Goal: Information Seeking & Learning: Learn about a topic

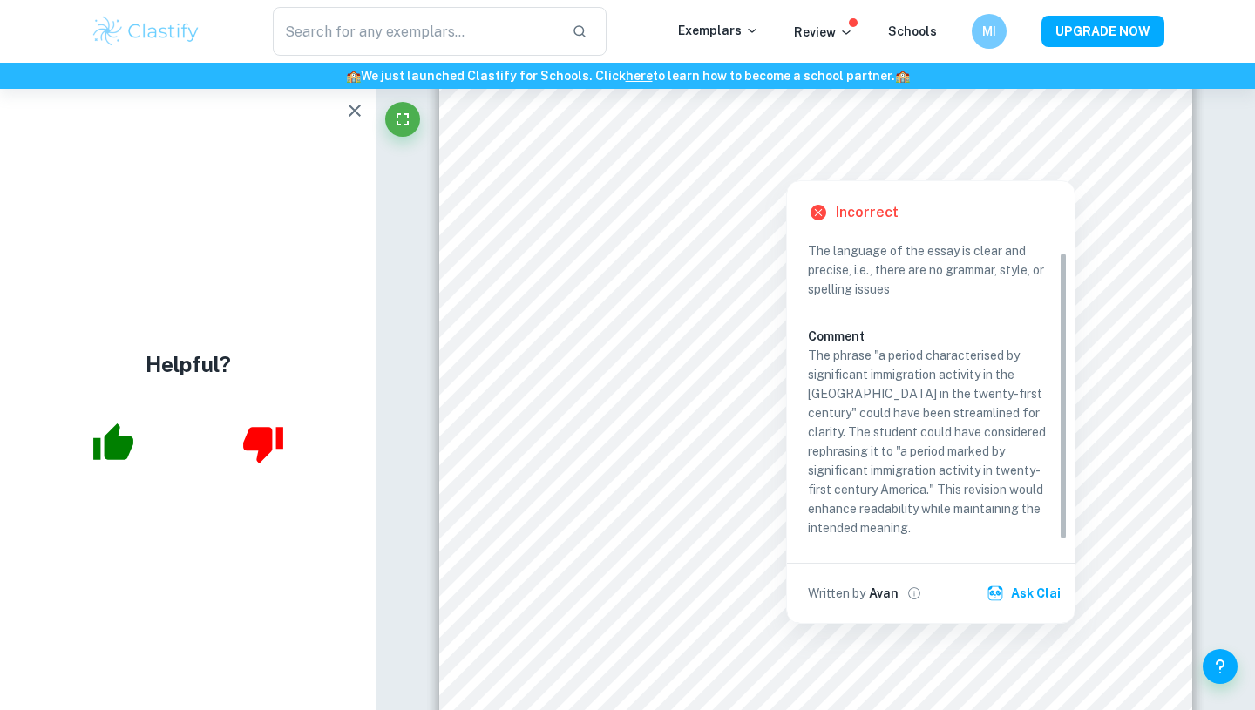
scroll to position [17, 0]
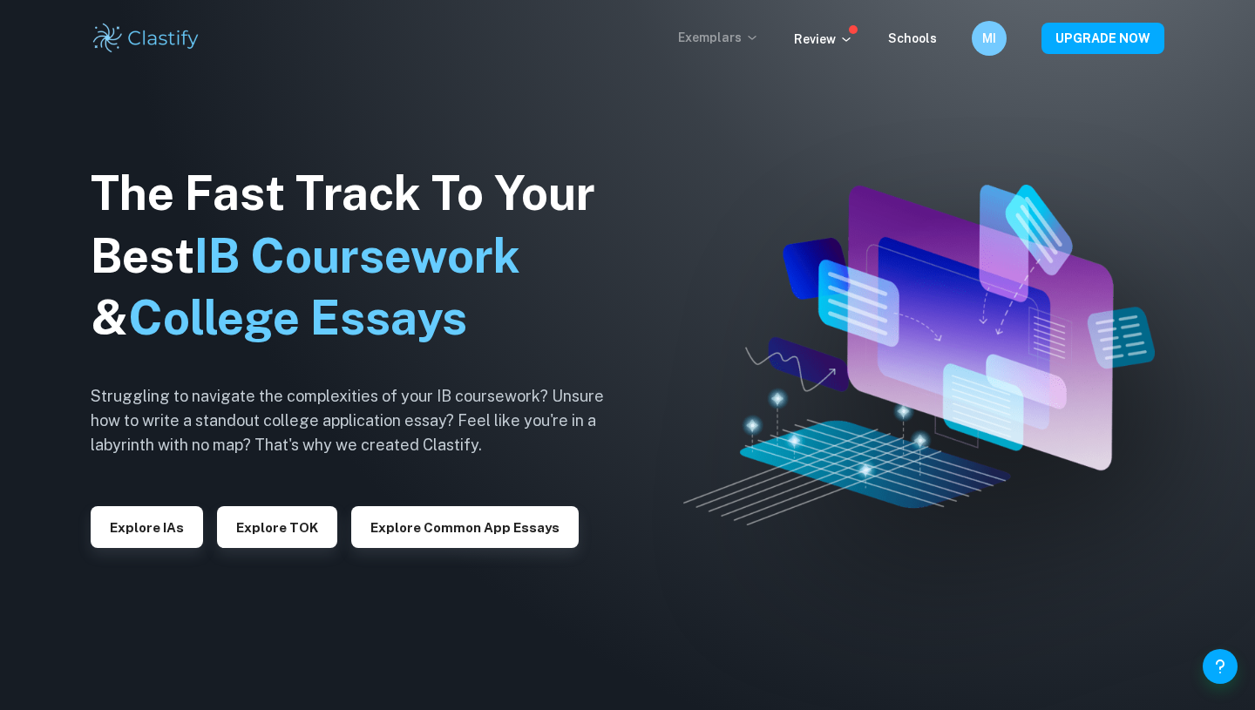
click at [720, 38] on p "Exemplars" at bounding box center [718, 37] width 81 height 19
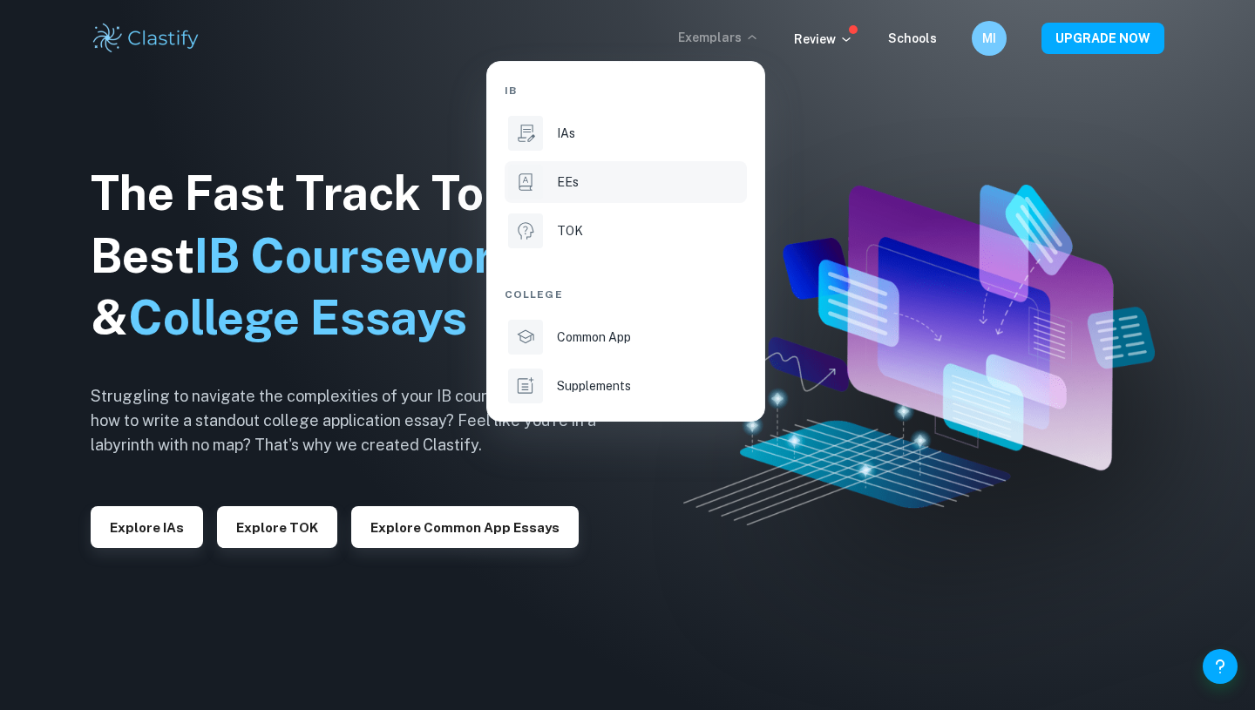
click at [581, 182] on div "EEs" at bounding box center [650, 182] width 187 height 19
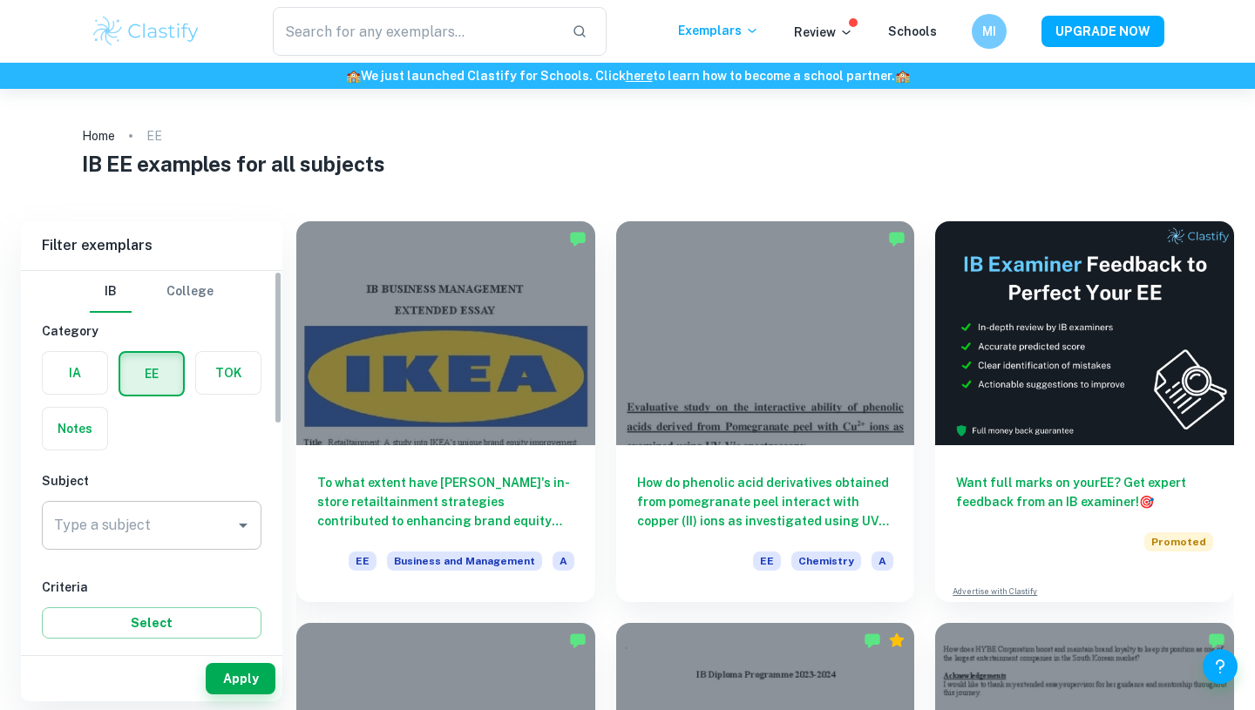
click at [123, 521] on div "Type a subject Type a subject" at bounding box center [152, 525] width 220 height 49
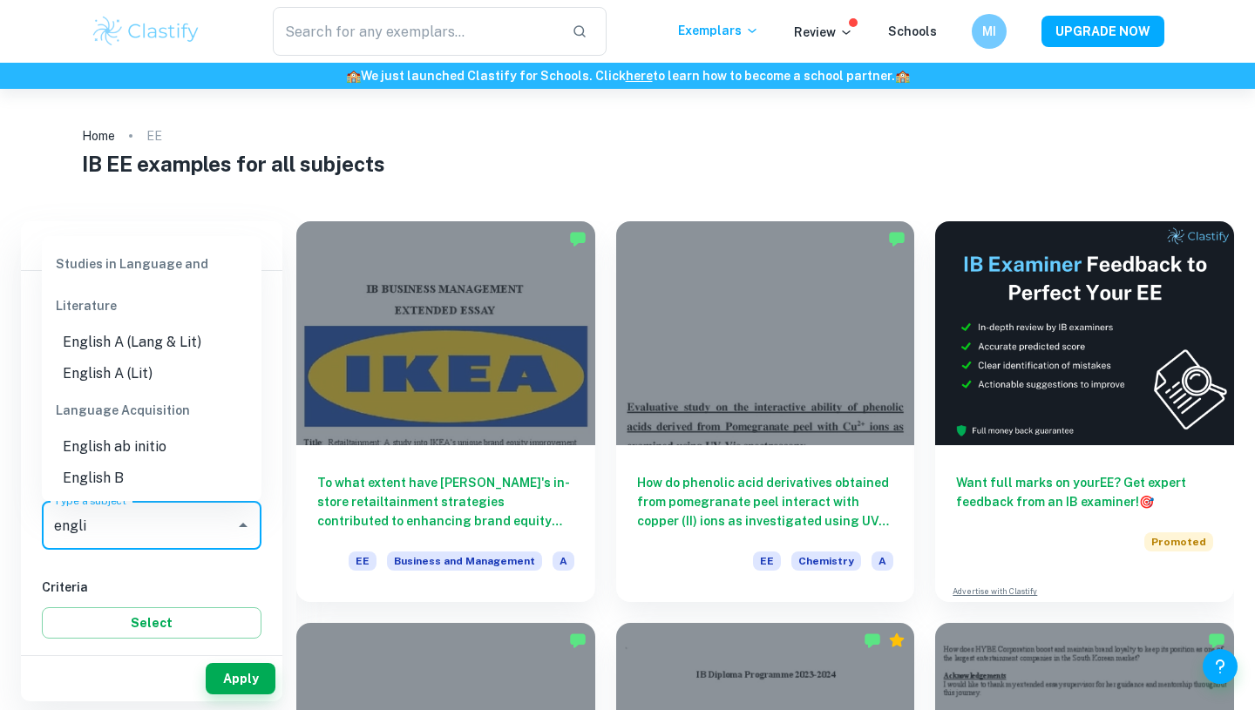
click at [139, 346] on li "English A (Lang & Lit)" at bounding box center [152, 342] width 220 height 31
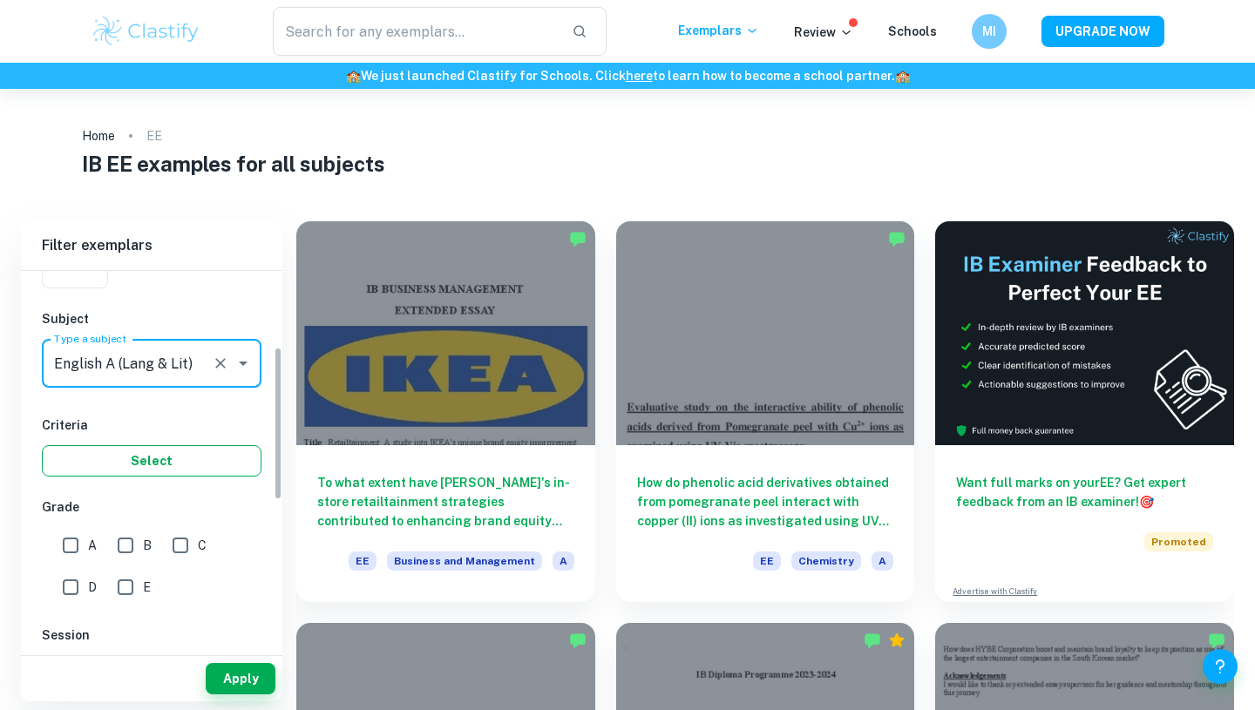
scroll to position [187, 0]
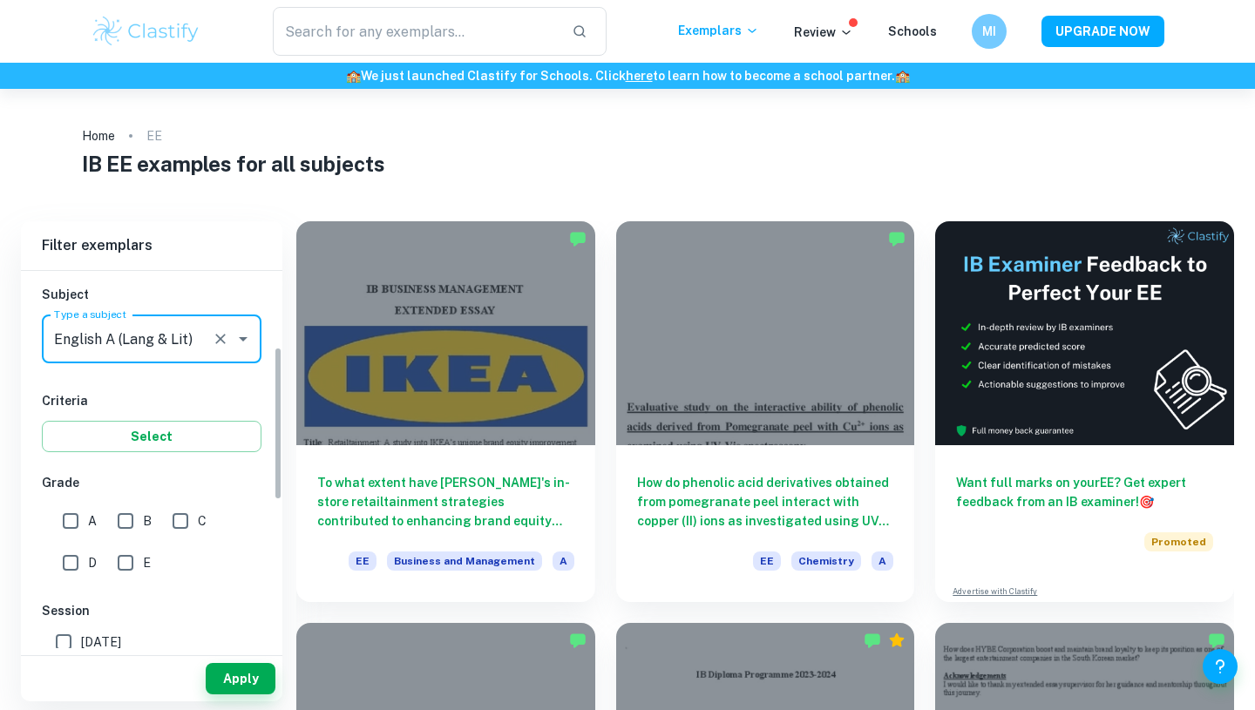
type input "English A (Lang & Lit)"
click at [65, 525] on input "A" at bounding box center [70, 521] width 35 height 35
checkbox input "true"
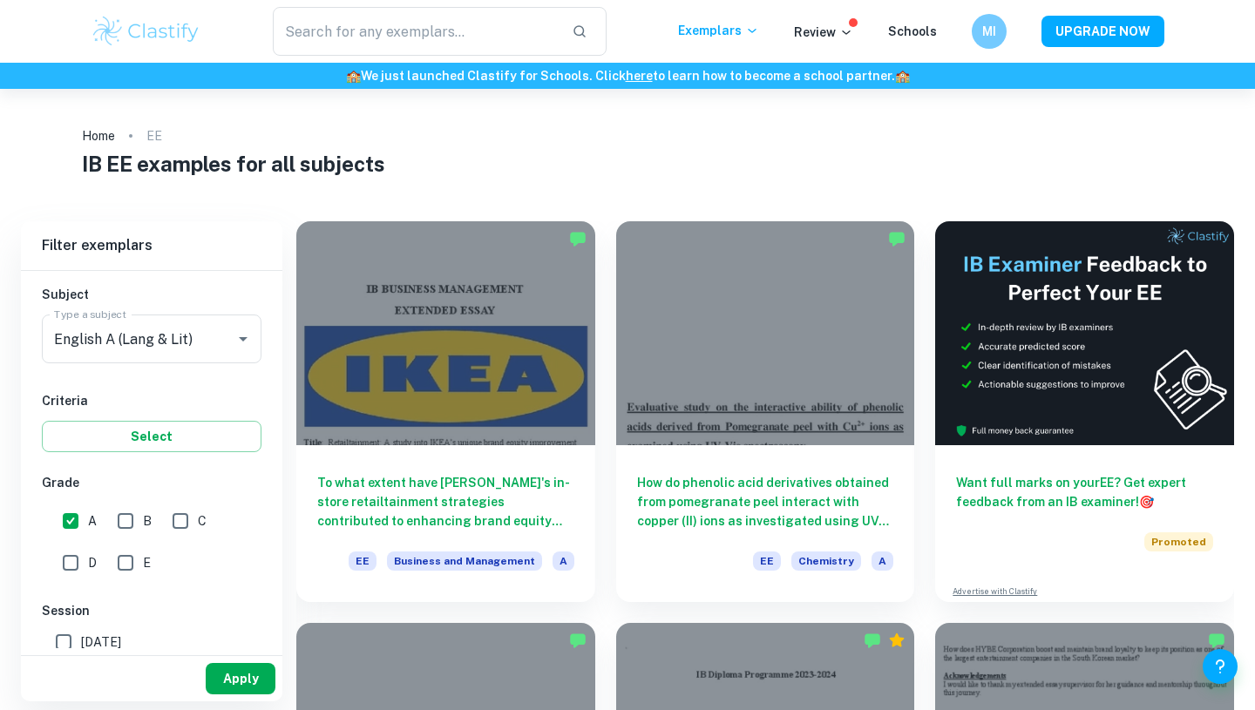
click at [225, 673] on button "Apply" at bounding box center [241, 678] width 70 height 31
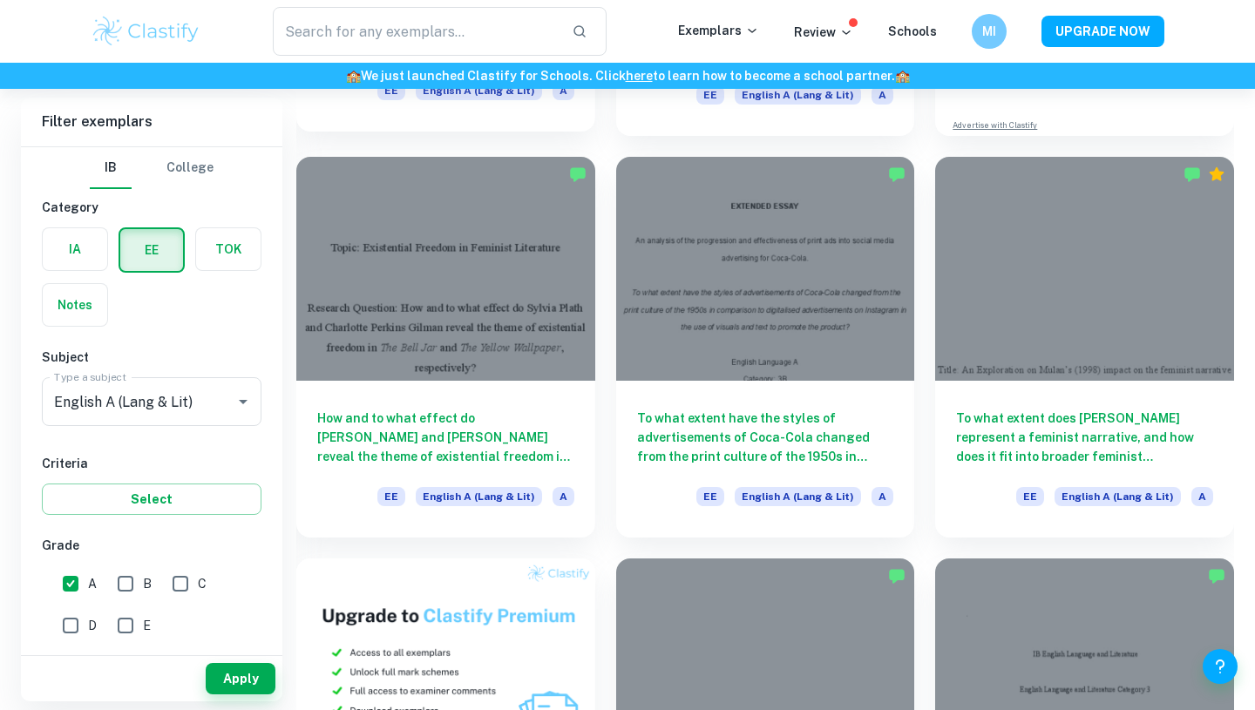
scroll to position [467, 0]
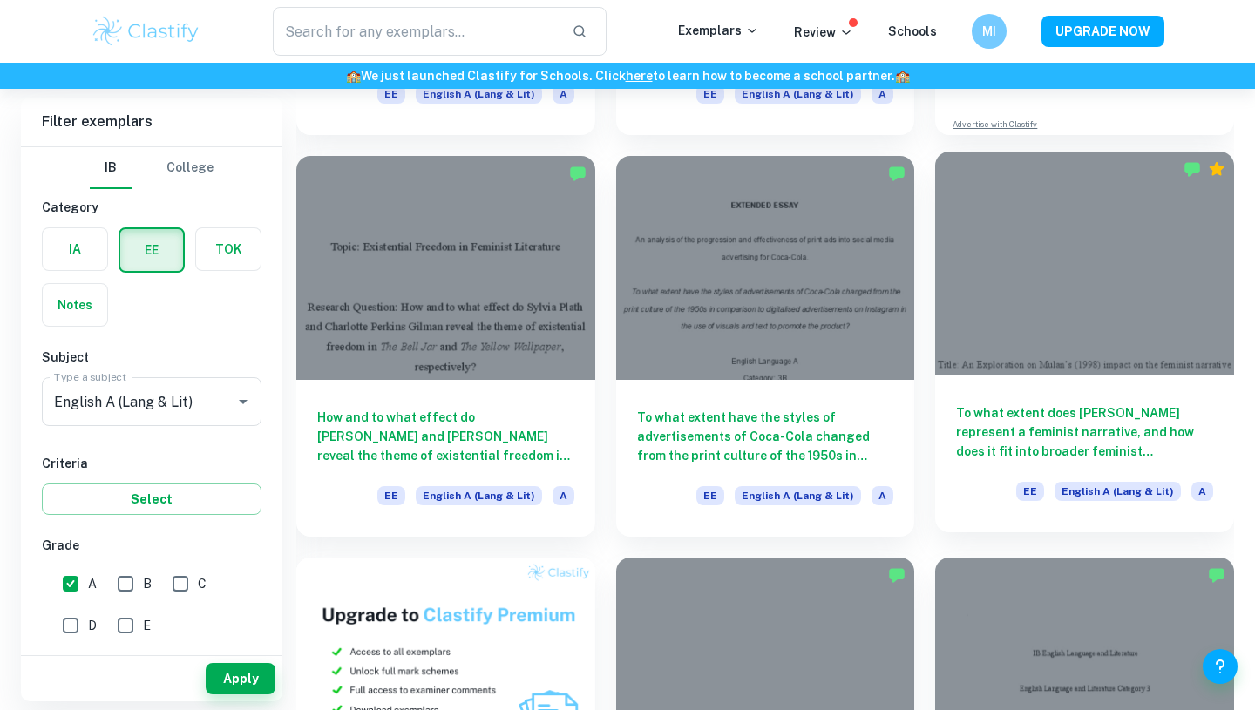
click at [1131, 350] on div at bounding box center [1084, 264] width 299 height 224
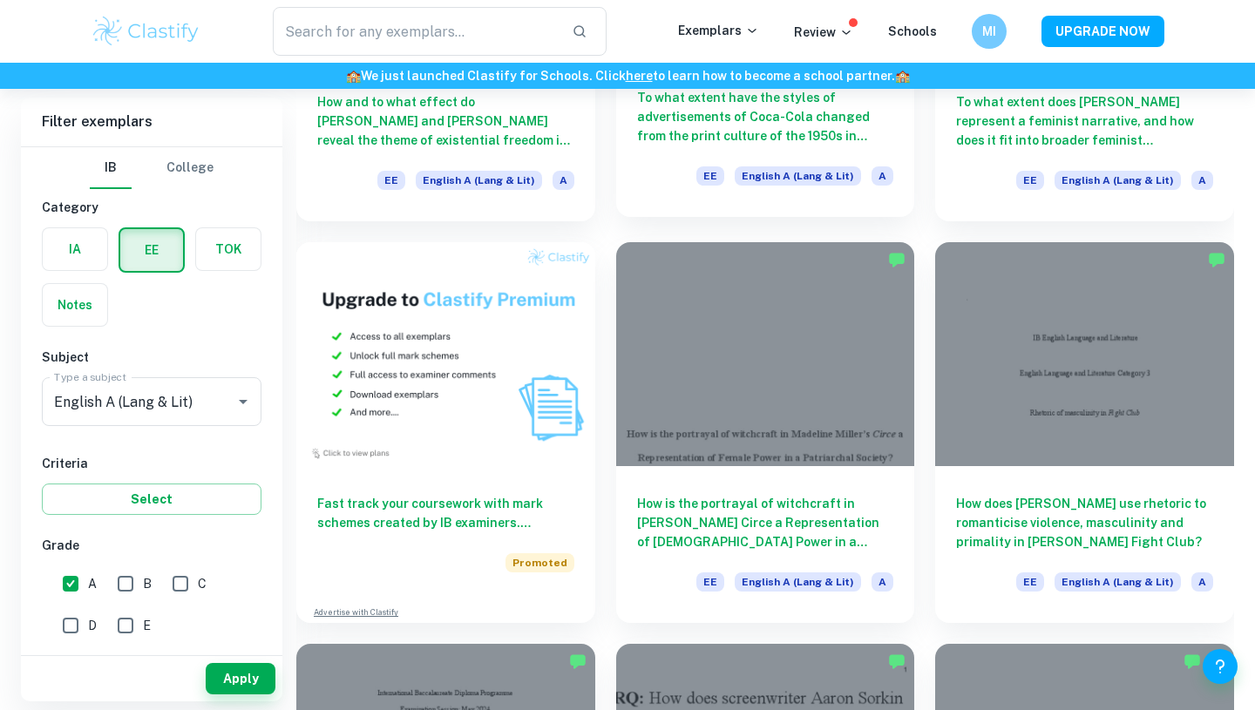
scroll to position [784, 0]
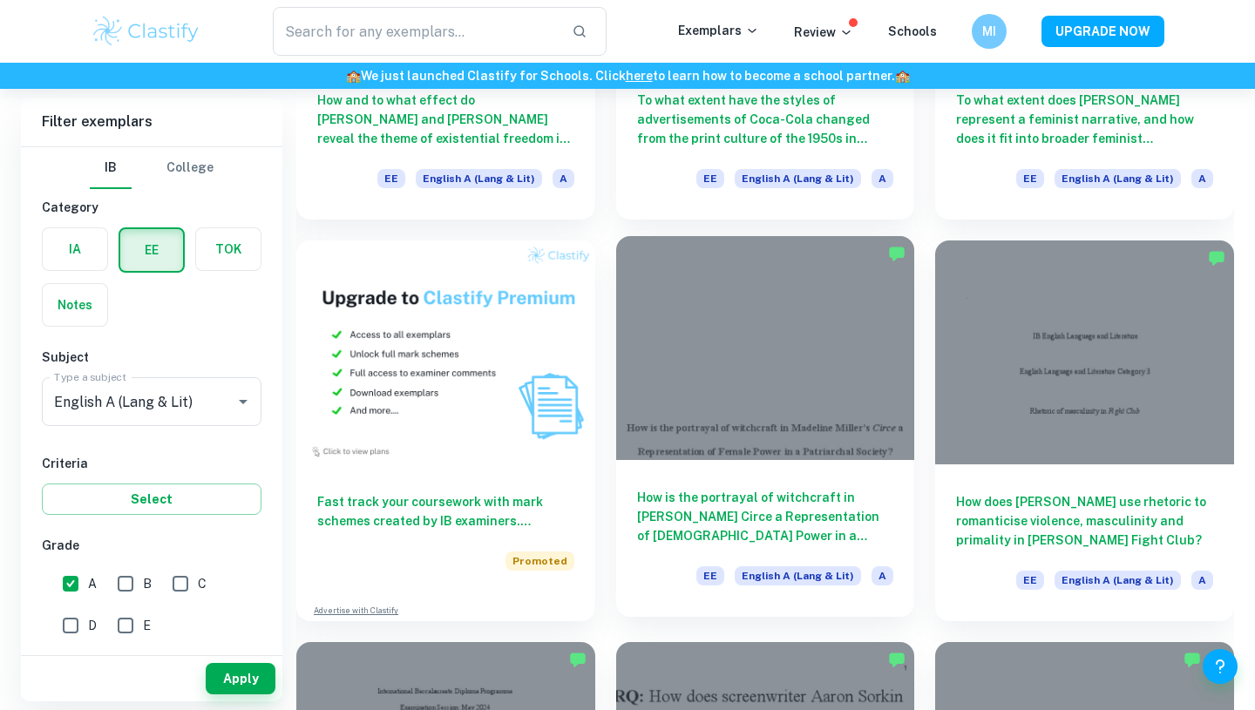
click at [744, 491] on h6 "How is the portrayal of witchcraft in [PERSON_NAME] Circe a Representation of […" at bounding box center [765, 517] width 257 height 58
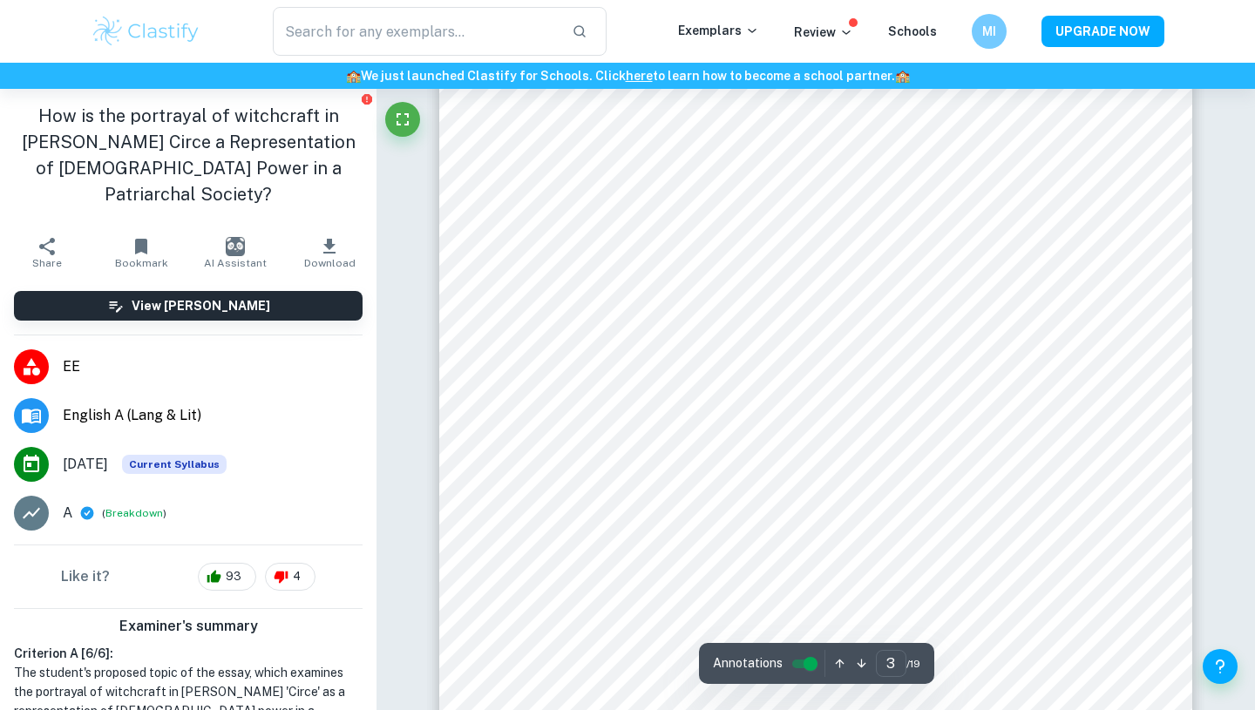
scroll to position [2339, 0]
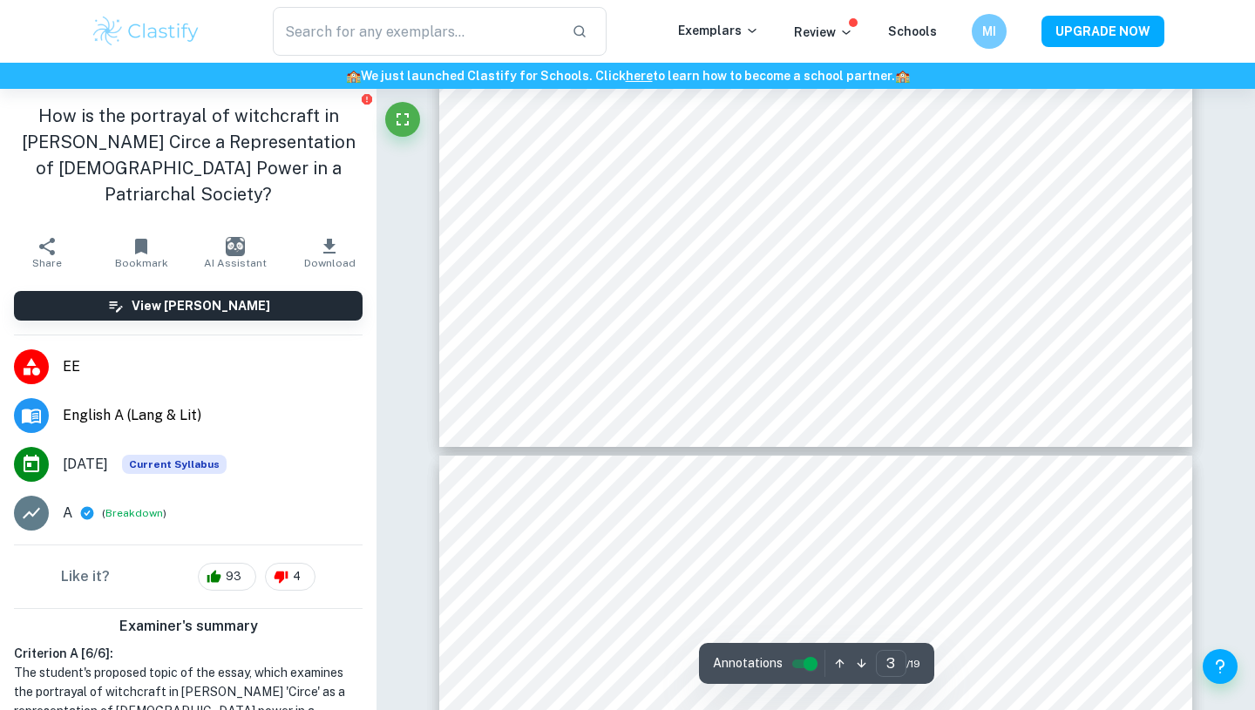
type input "4"
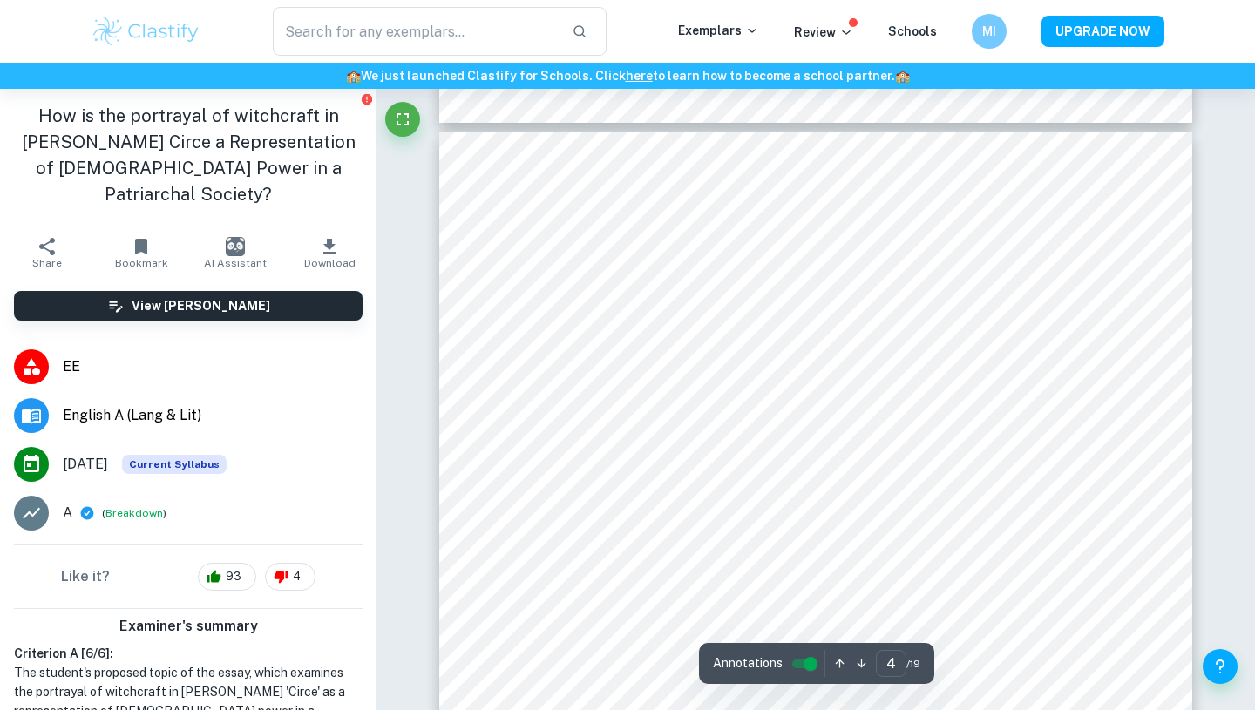
scroll to position [3170, 0]
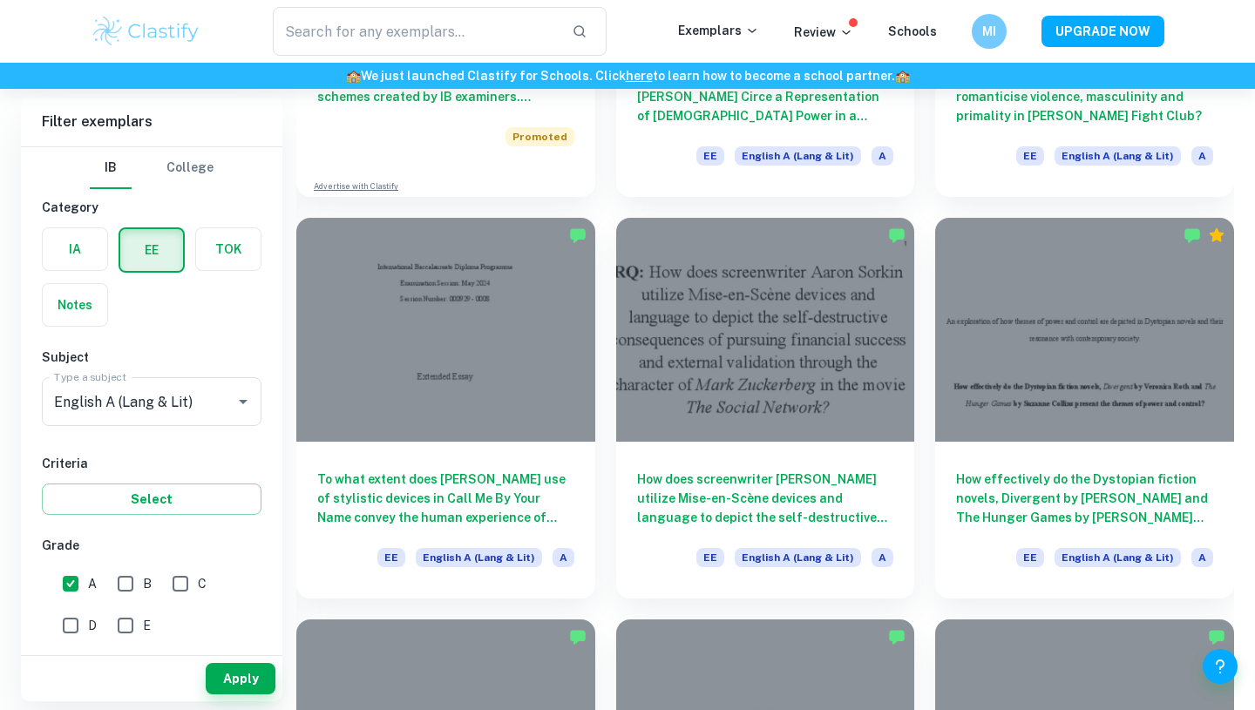
scroll to position [1212, 0]
